Goal: Navigation & Orientation: Go to known website

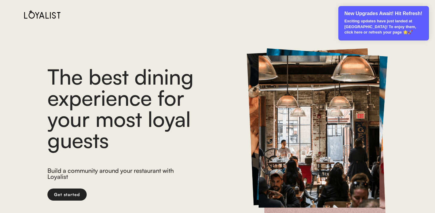
scroll to position [27, 0]
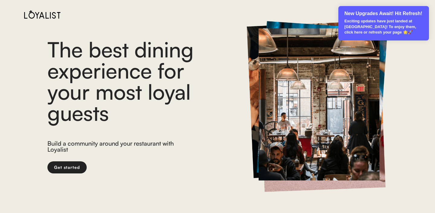
click at [348, 21] on p "Exciting updates have just landed at Loyalist! To enjoy them, click here or ref…" at bounding box center [383, 26] width 79 height 17
